Goal: Find specific page/section: Find specific page/section

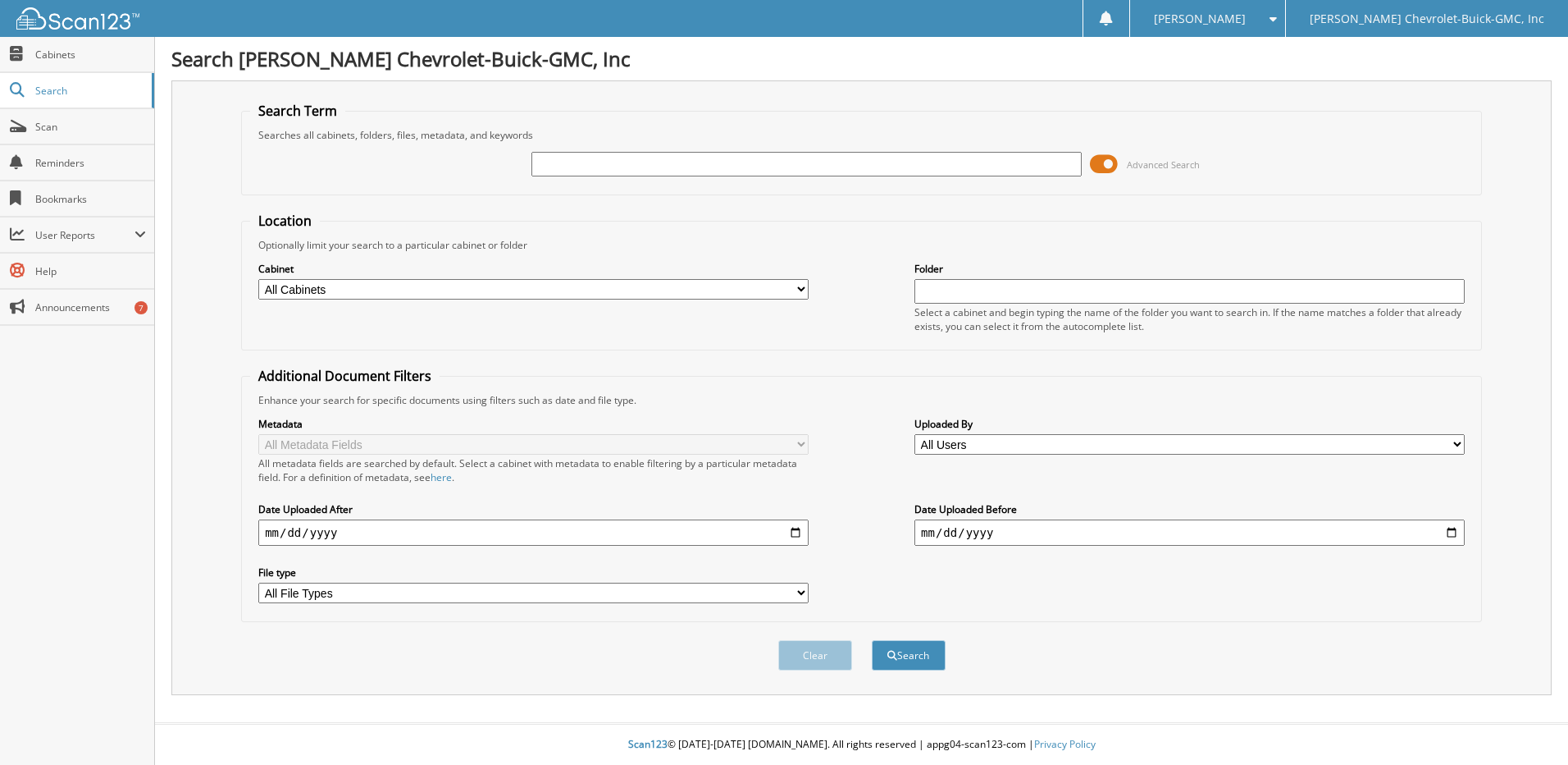
click at [1111, 162] on span at bounding box center [1104, 164] width 27 height 25
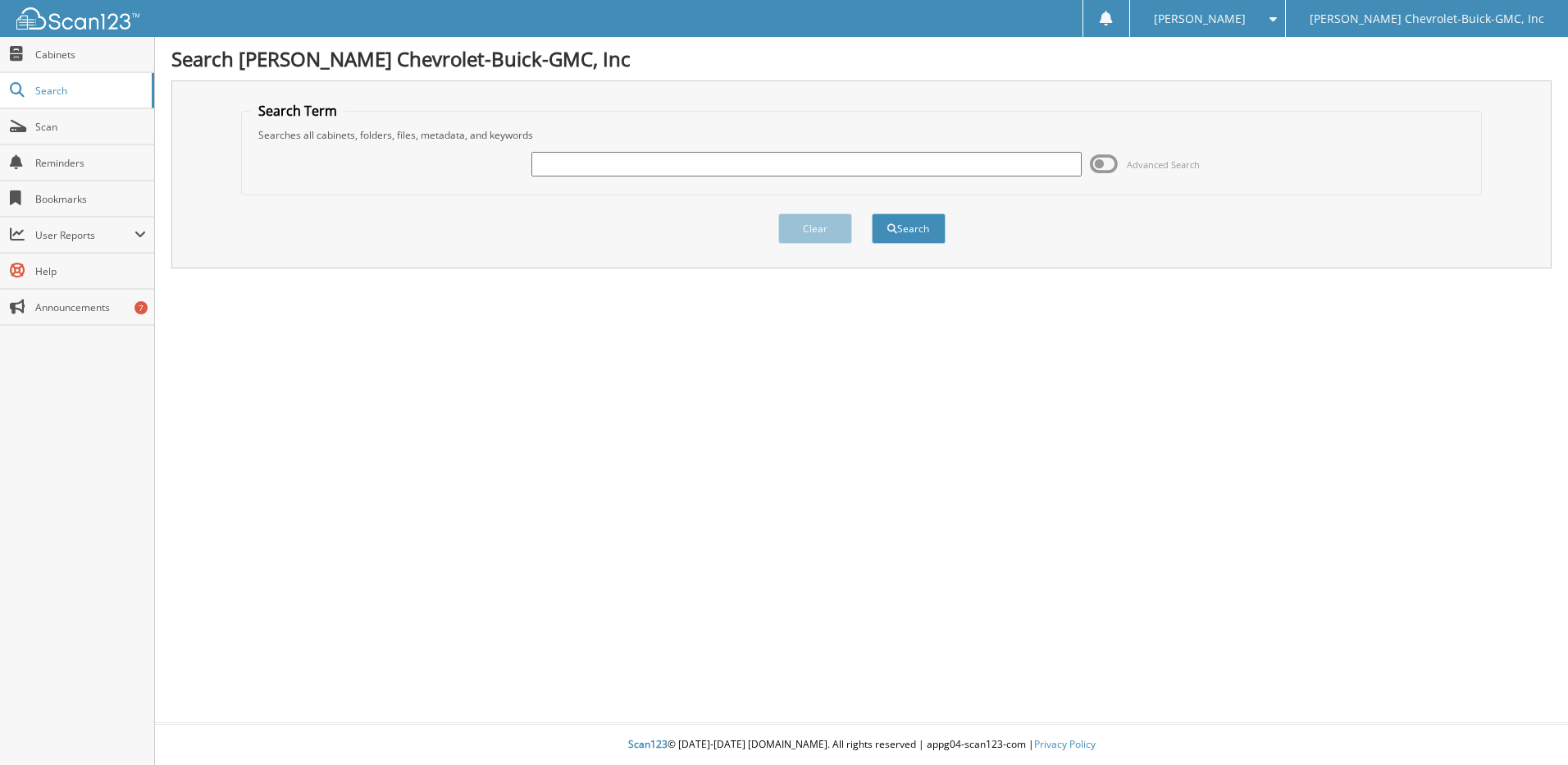
click at [675, 170] on input "text" at bounding box center [806, 164] width 550 height 25
type input "[PERSON_NAME]"
click at [872, 213] on button "Search" at bounding box center [909, 228] width 74 height 30
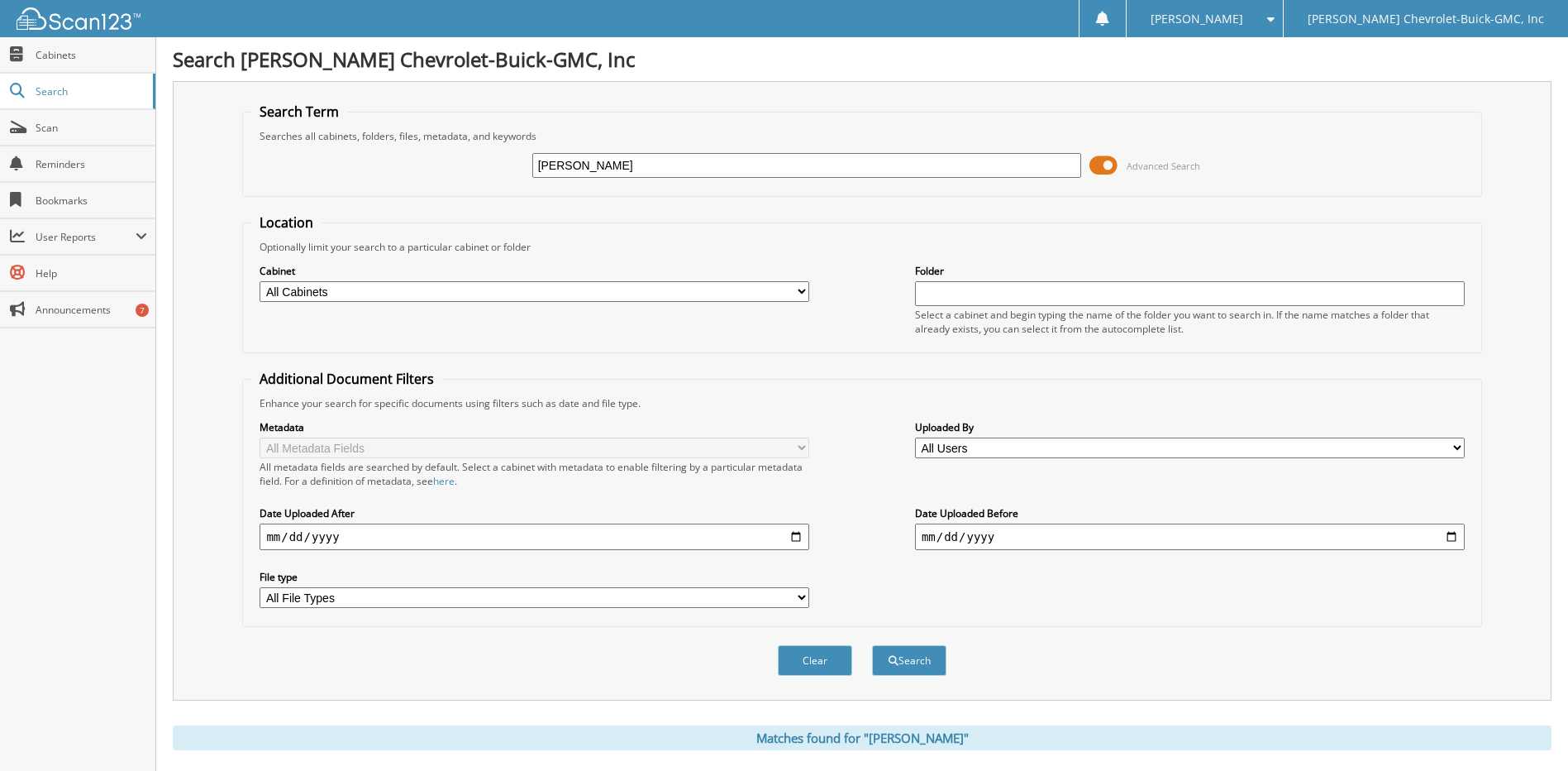
click at [1105, 163] on span at bounding box center [1103, 165] width 28 height 25
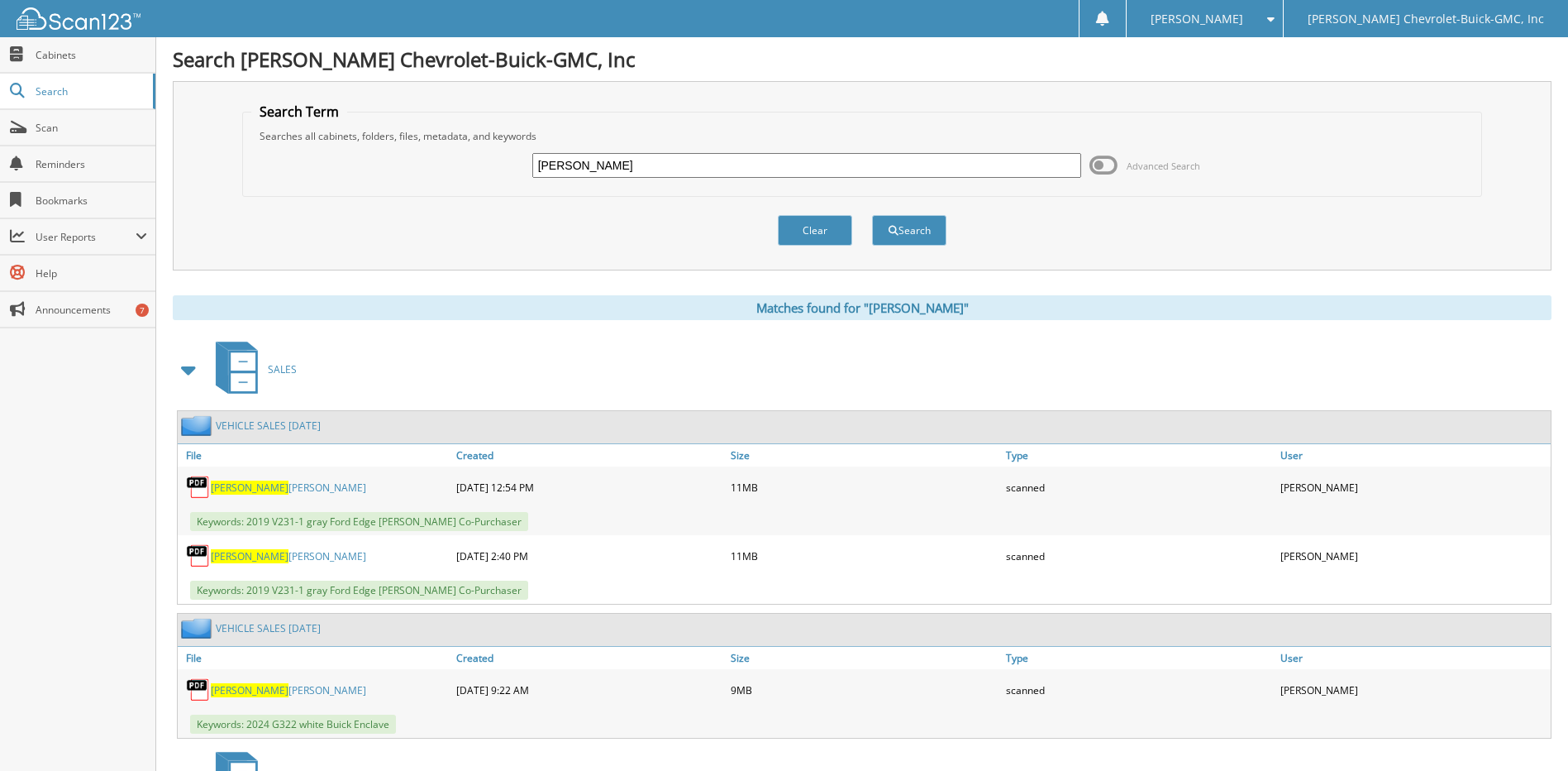
click at [278, 482] on link "[PERSON_NAME]" at bounding box center [288, 487] width 155 height 14
